Goal: Task Accomplishment & Management: Manage account settings

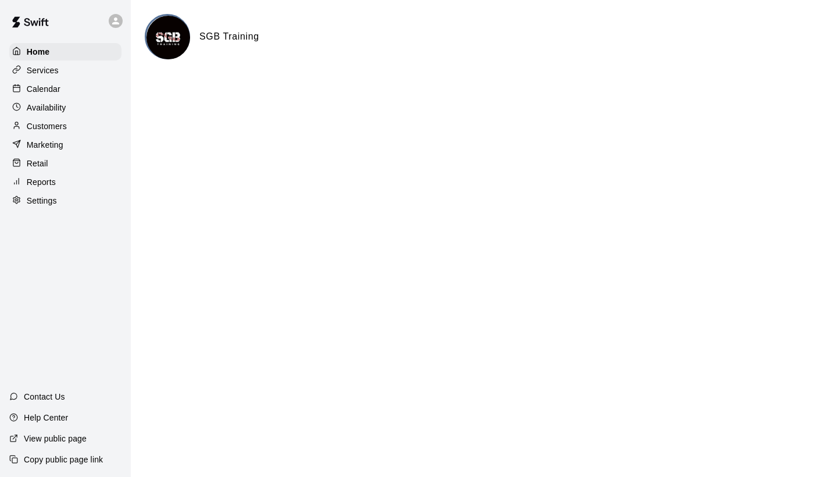
click at [70, 86] on div "Calendar" at bounding box center [65, 88] width 112 height 17
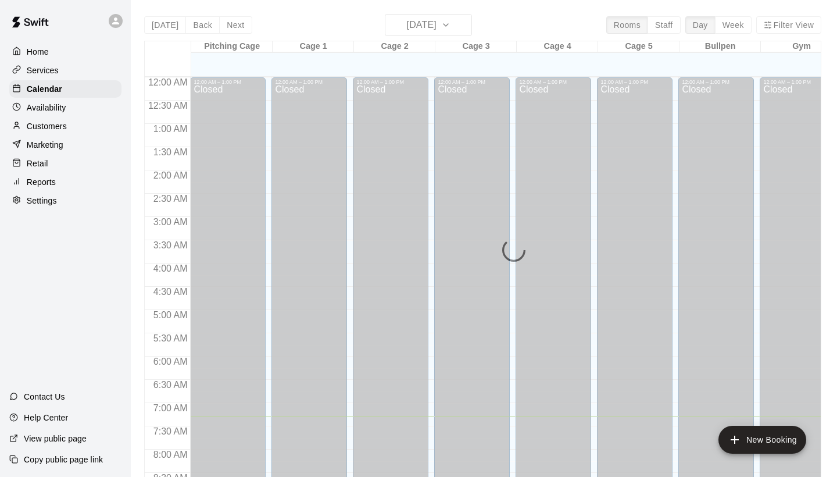
scroll to position [339, 0]
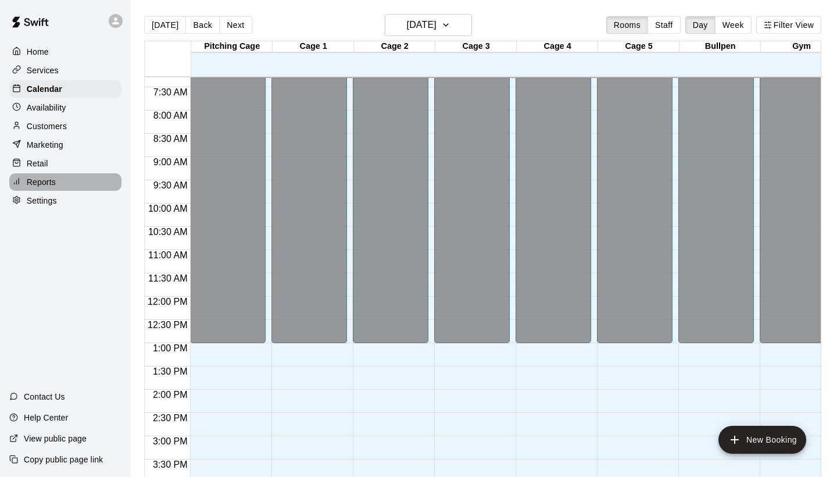
click at [67, 176] on div "Reports" at bounding box center [65, 181] width 112 height 17
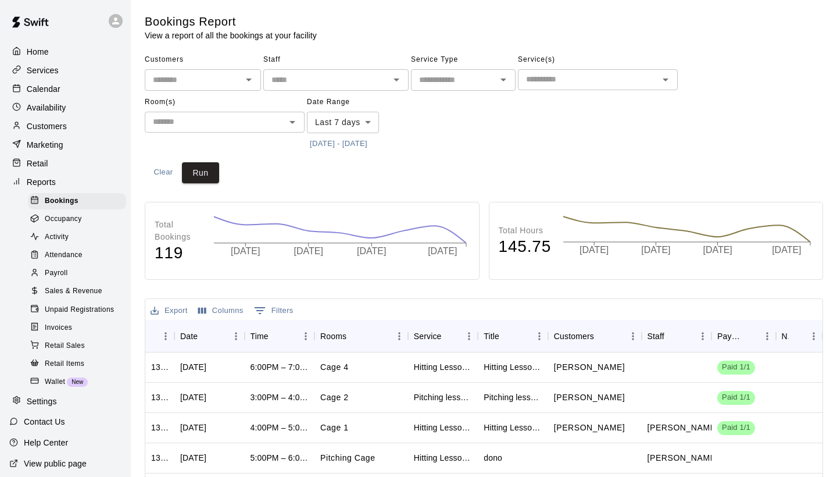
click at [87, 286] on span "Sales & Revenue" at bounding box center [74, 291] width 58 height 12
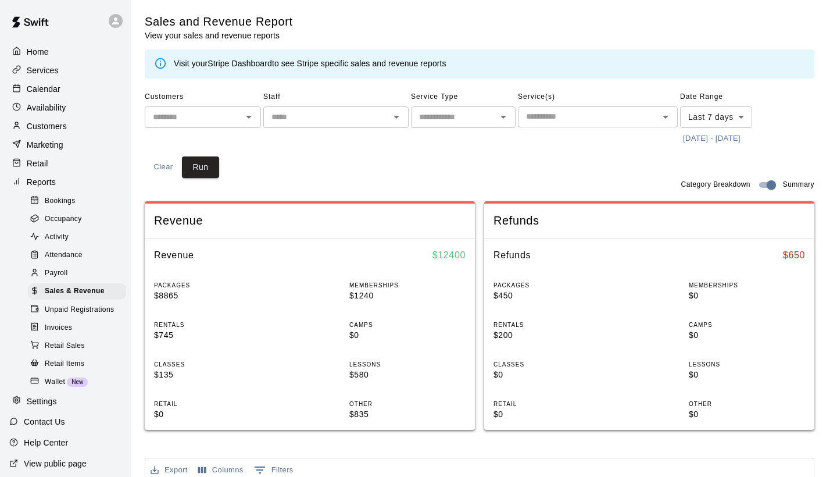
click at [259, 63] on link "Stripe Dashboard" at bounding box center [240, 63] width 65 height 9
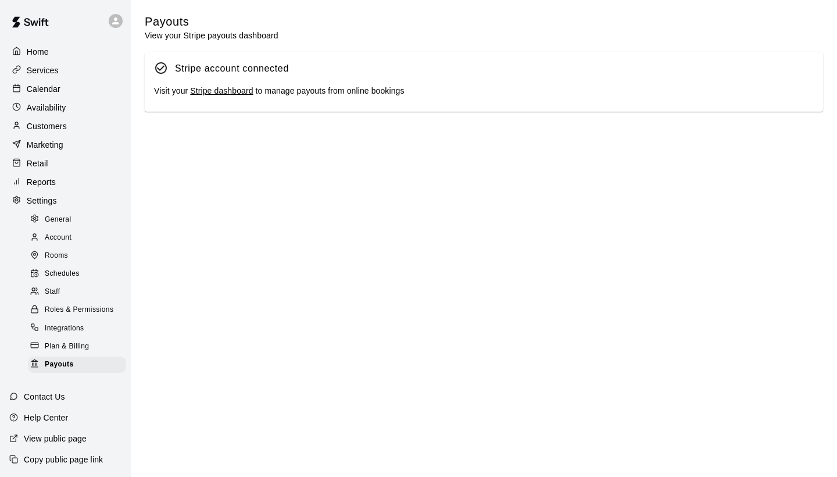
click at [239, 88] on link "Stripe dashboard" at bounding box center [221, 90] width 63 height 9
click at [49, 85] on p "Calendar" at bounding box center [44, 89] width 34 height 12
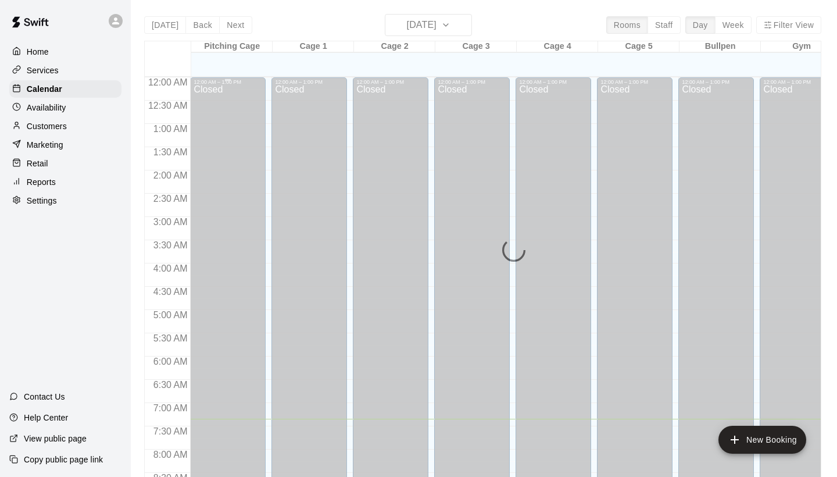
scroll to position [341, 0]
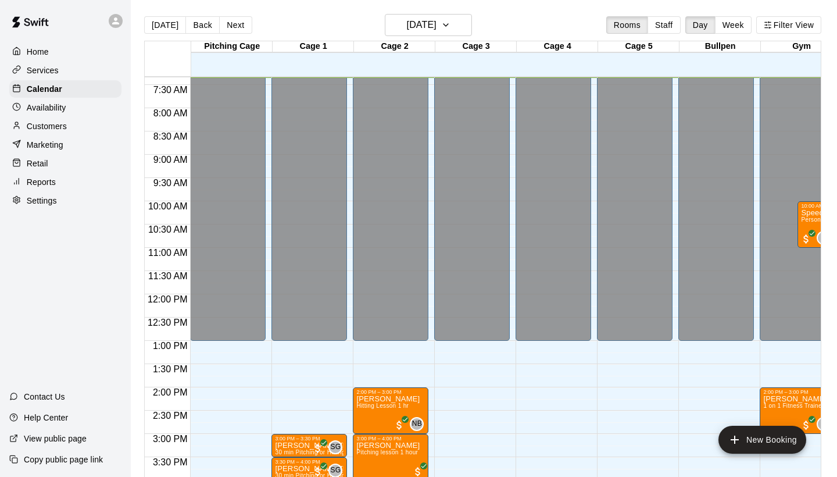
click at [76, 127] on div "Customers" at bounding box center [65, 125] width 112 height 17
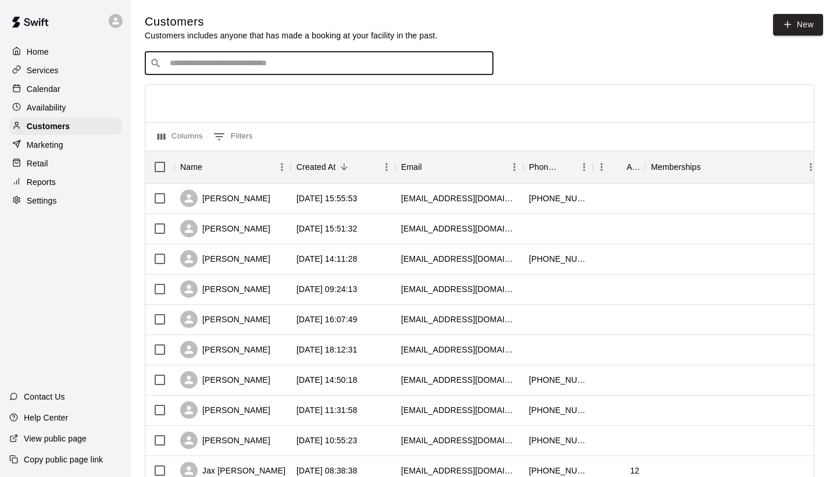
click at [270, 59] on input "Search customers by name or email" at bounding box center [327, 64] width 322 height 12
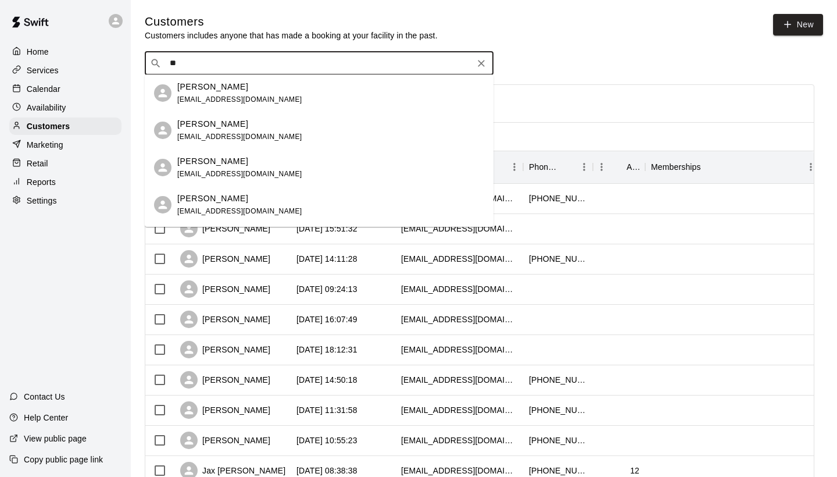
type input "*"
type input "*******"
click at [191, 173] on span "[EMAIL_ADDRESS][DOMAIN_NAME]" at bounding box center [239, 174] width 125 height 8
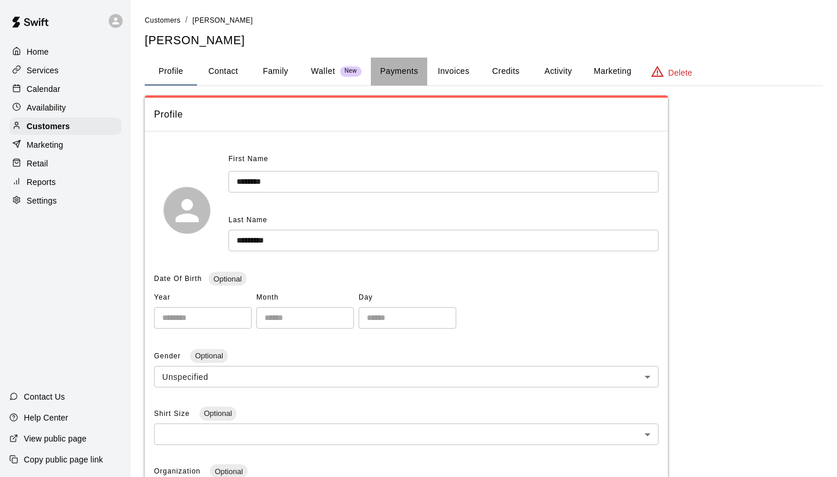
click at [405, 74] on button "Payments" at bounding box center [399, 72] width 56 height 28
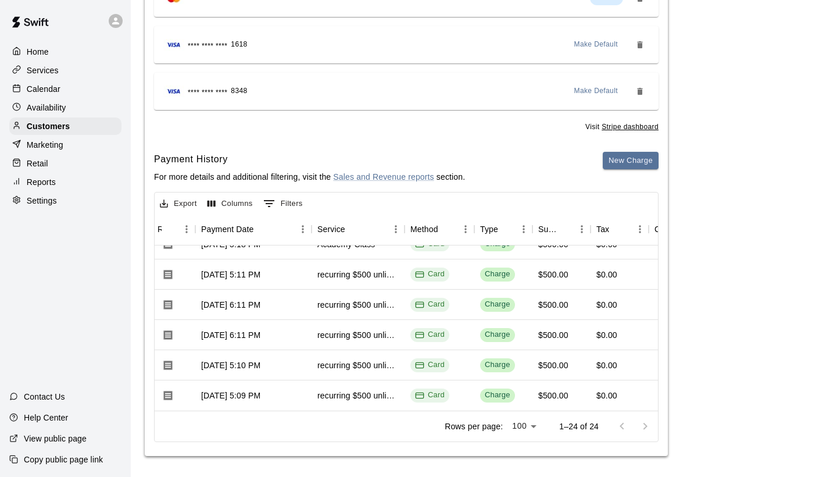
scroll to position [560, 108]
